Goal: Transaction & Acquisition: Book appointment/travel/reservation

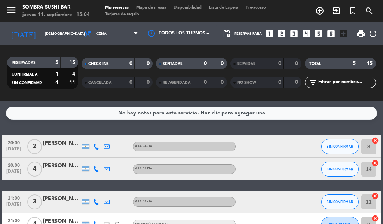
click at [320, 9] on icon "add_circle_outline" at bounding box center [319, 10] width 9 height 9
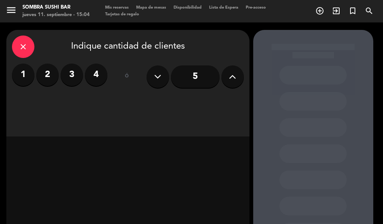
click at [68, 75] on label "3" at bounding box center [72, 75] width 22 height 22
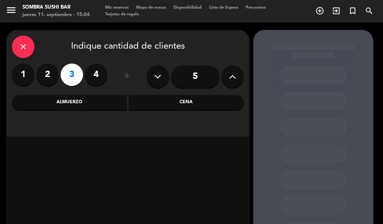
click at [185, 98] on div "Cena" at bounding box center [186, 102] width 115 height 15
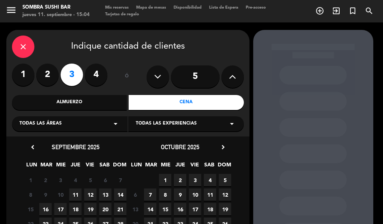
click at [75, 196] on span "11" at bounding box center [75, 195] width 12 height 12
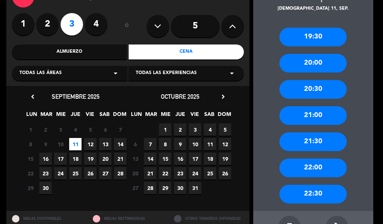
scroll to position [66, 0]
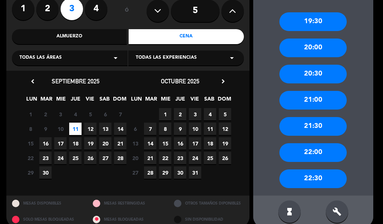
click at [301, 73] on div "20:30" at bounding box center [312, 74] width 67 height 19
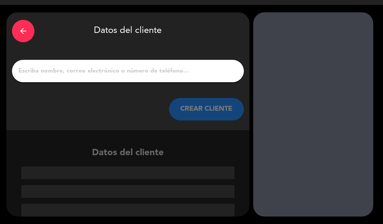
scroll to position [18, 0]
click at [61, 73] on input "1" at bounding box center [128, 71] width 221 height 10
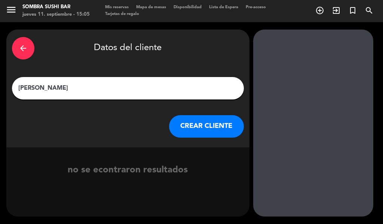
scroll to position [0, 0]
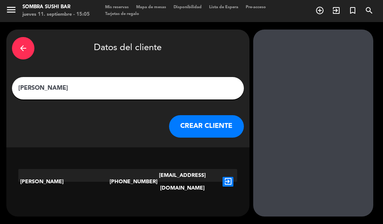
type input "[PERSON_NAME]"
click at [240, 160] on div "[PERSON_NAME] [PHONE_NUMBER] [EMAIL_ADDRESS][DOMAIN_NAME] exit_to_app" at bounding box center [127, 164] width 243 height 34
click at [196, 134] on button "CREAR CLIENTE" at bounding box center [206, 126] width 75 height 22
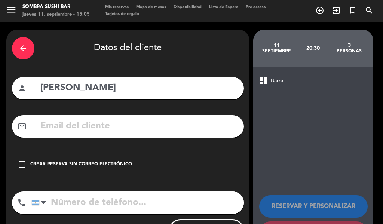
scroll to position [37, 0]
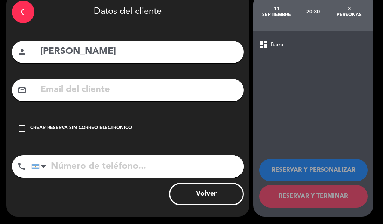
click at [12, 128] on div "check_box_outline_blank Crear reserva sin correo electrónico" at bounding box center [128, 128] width 232 height 22
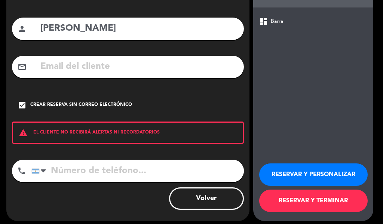
scroll to position [60, 0]
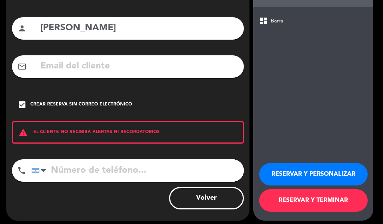
click at [71, 175] on input "tel" at bounding box center [137, 170] width 212 height 22
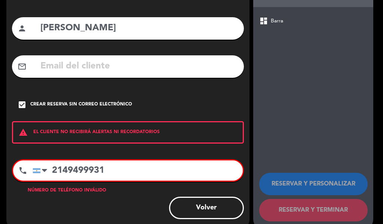
click at [239, 95] on div "check_box Crear reserva sin correo electrónico" at bounding box center [128, 105] width 232 height 22
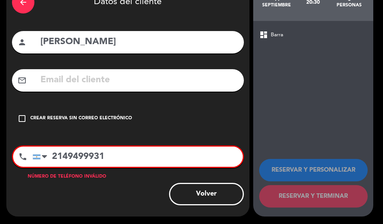
scroll to position [46, 0]
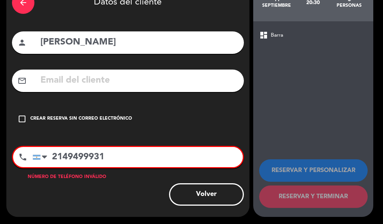
click at [59, 159] on input "2149499931" at bounding box center [138, 157] width 210 height 20
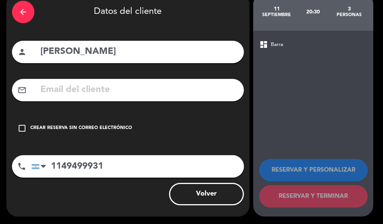
scroll to position [37, 0]
type input "1149499931"
click at [238, 119] on div "check_box_outline_blank Crear reserva sin correo electrónico" at bounding box center [128, 128] width 232 height 22
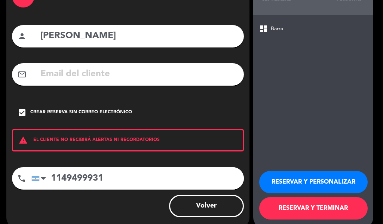
scroll to position [64, 0]
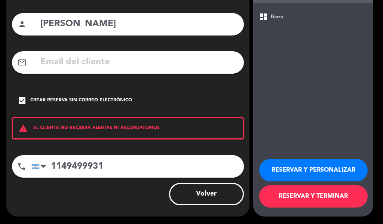
click at [326, 195] on button "RESERVAR Y TERMINAR" at bounding box center [313, 196] width 108 height 22
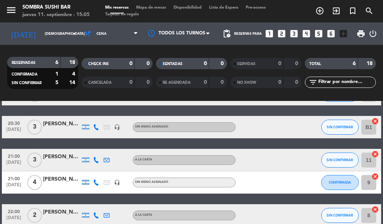
scroll to position [76, 0]
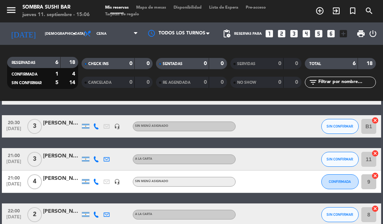
click at [294, 127] on div at bounding box center [267, 126] width 63 height 22
click at [367, 128] on input "B1" at bounding box center [368, 126] width 15 height 15
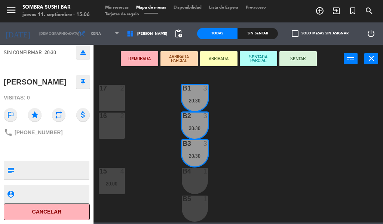
click at [112, 100] on div "17 2" at bounding box center [112, 98] width 26 height 26
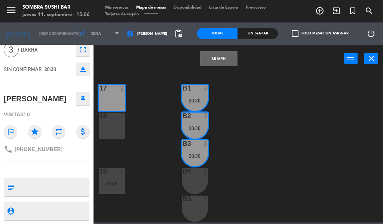
click at [229, 56] on button "Mover" at bounding box center [218, 58] width 37 height 15
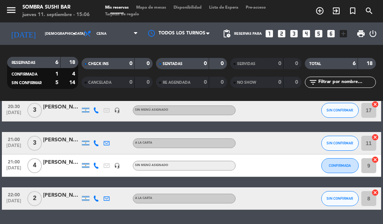
scroll to position [96, 0]
